Goal: Task Accomplishment & Management: Manage account settings

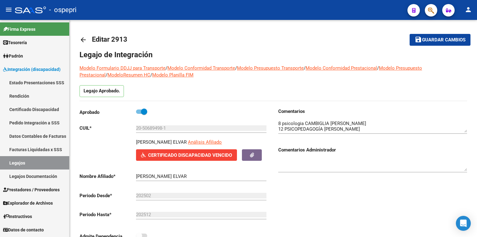
click at [39, 166] on link "Legajos" at bounding box center [34, 162] width 69 height 13
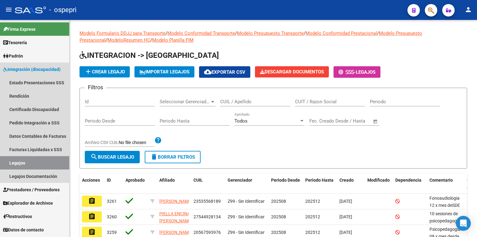
click at [34, 161] on link "Legajos" at bounding box center [34, 162] width 69 height 13
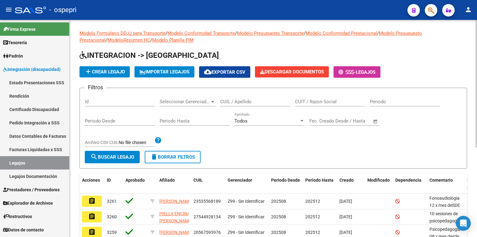
click at [264, 101] on input "CUIL / Apellido" at bounding box center [255, 102] width 70 height 6
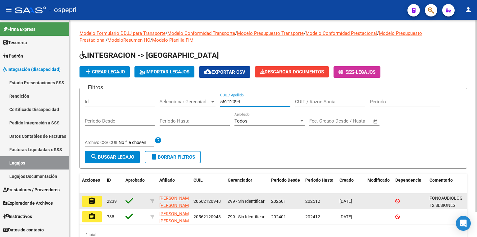
type input "56212094"
click at [90, 201] on mat-icon "assignment" at bounding box center [91, 200] width 7 height 7
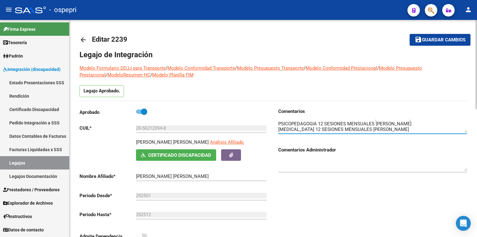
click at [445, 41] on span "Guardar cambios" at bounding box center [444, 40] width 44 height 6
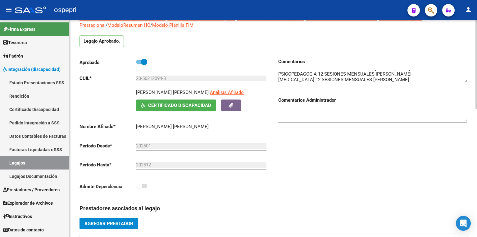
scroll to position [50, 0]
drag, startPoint x: 163, startPoint y: 77, endPoint x: 144, endPoint y: 78, distance: 19.3
click at [144, 78] on input "20-56212094-8" at bounding box center [201, 79] width 131 height 6
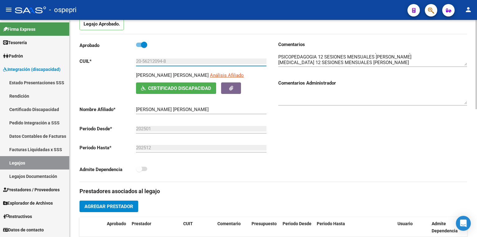
scroll to position [75, 0]
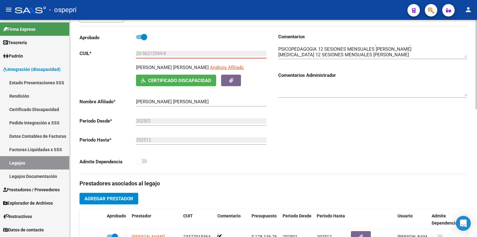
click at [187, 79] on span "Certificado Discapacidad" at bounding box center [179, 81] width 63 height 6
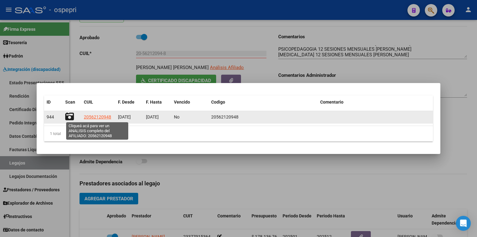
click at [95, 117] on span "20562120948" at bounding box center [97, 116] width 27 height 5
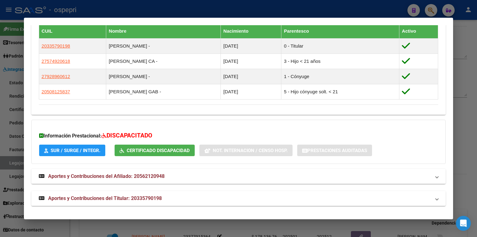
scroll to position [350, 0]
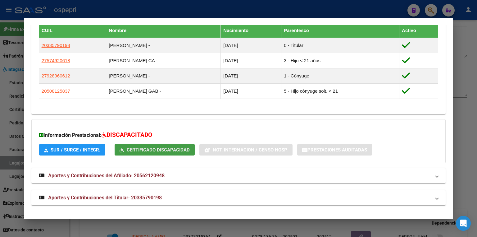
click at [160, 150] on span "Certificado Discapacidad" at bounding box center [158, 150] width 63 height 6
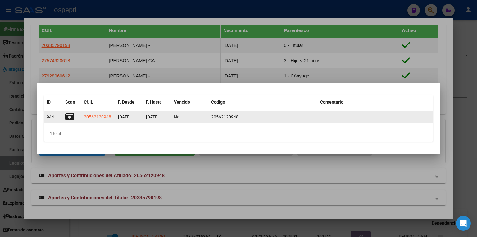
click at [71, 116] on icon at bounding box center [69, 116] width 9 height 9
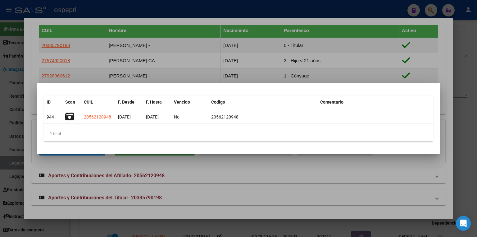
click at [458, 95] on div at bounding box center [238, 118] width 477 height 237
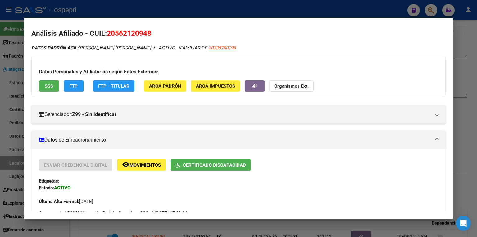
scroll to position [0, 0]
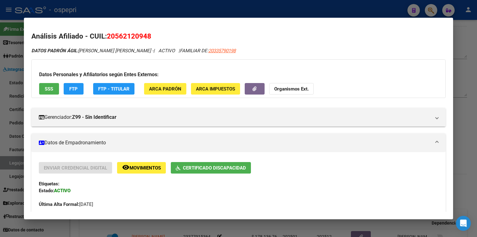
click at [200, 11] on div at bounding box center [238, 118] width 477 height 237
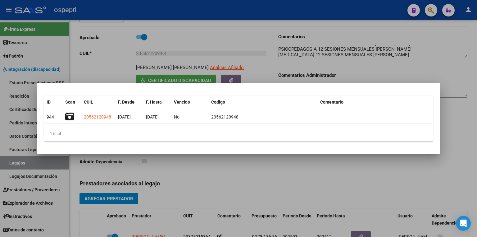
click at [365, 160] on div at bounding box center [238, 118] width 477 height 237
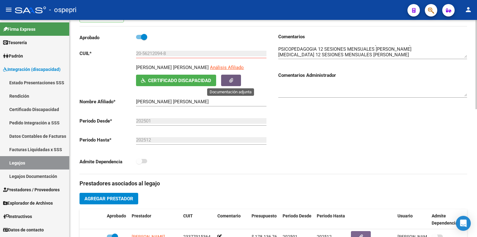
click at [234, 80] on button "button" at bounding box center [231, 80] width 20 height 11
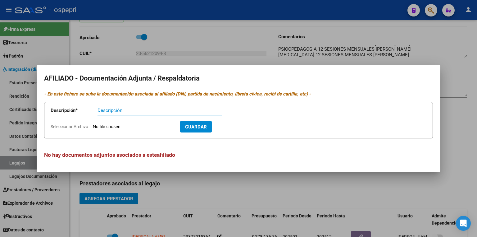
click at [229, 196] on div at bounding box center [238, 118] width 477 height 237
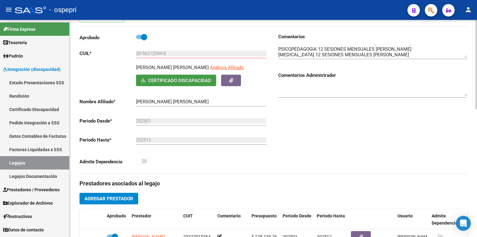
click at [179, 78] on span "Certificado Discapacidad" at bounding box center [179, 81] width 63 height 6
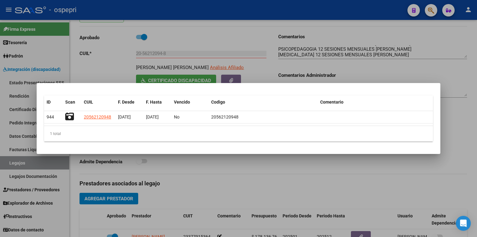
click at [170, 133] on div "1 total" at bounding box center [238, 134] width 389 height 16
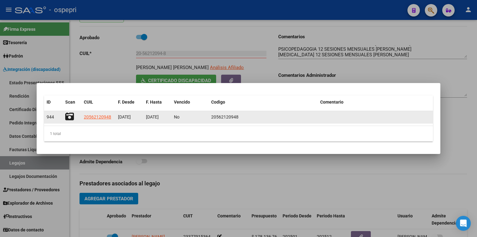
click at [67, 117] on icon at bounding box center [69, 116] width 9 height 9
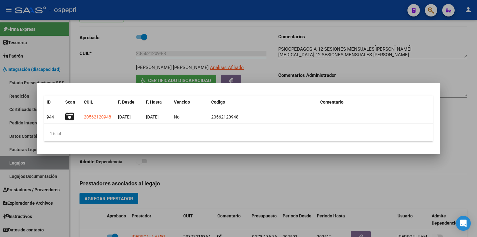
click at [435, 41] on div at bounding box center [238, 118] width 477 height 237
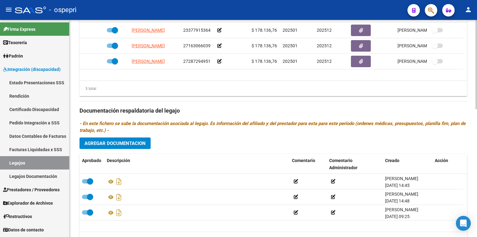
scroll to position [310, 0]
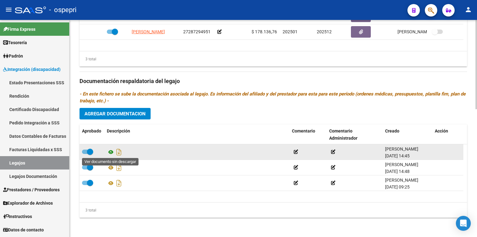
click at [111, 152] on icon at bounding box center [111, 151] width 8 height 7
